Goal: Navigation & Orientation: Find specific page/section

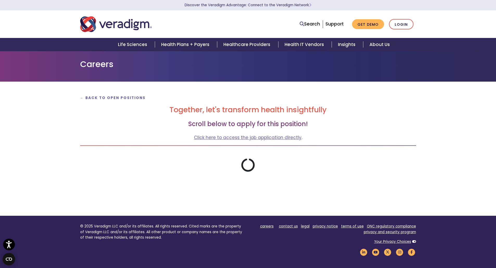
drag, startPoint x: 341, startPoint y: 118, endPoint x: 336, endPoint y: 117, distance: 4.4
click at [341, 118] on div "← Back to Open Positions Together, let's transform health insightfully Scroll b…" at bounding box center [248, 133] width 344 height 78
click at [108, 101] on p "← Back to Open Positions" at bounding box center [248, 97] width 336 height 7
click at [109, 98] on strong "← Back to Open Positions" at bounding box center [113, 98] width 66 height 5
